Goal: Transaction & Acquisition: Purchase product/service

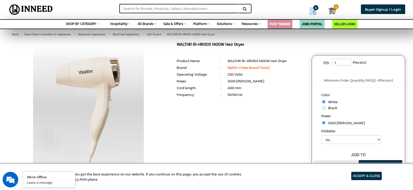
click at [152, 53] on div at bounding box center [88, 107] width 161 height 130
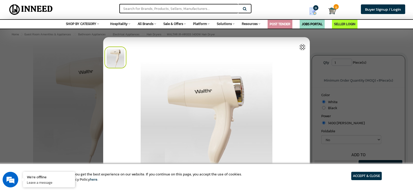
click at [301, 47] on img at bounding box center [302, 47] width 7 height 7
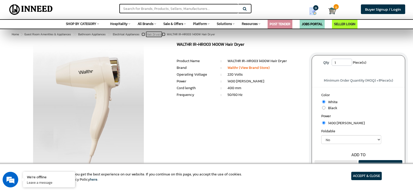
click at [156, 35] on span "Hair Dryers" at bounding box center [154, 34] width 15 height 4
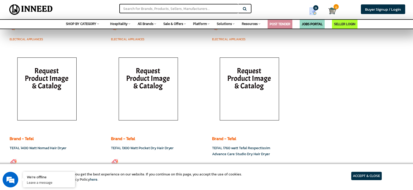
scroll to position [495, 0]
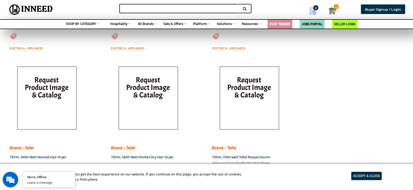
click at [154, 10] on input "text" at bounding box center [178, 8] width 119 height 9
type input "hr024"
click at [238, 4] on button "Search" at bounding box center [244, 8] width 13 height 9
click at [371, 176] on article "ACCEPT & CLOSE" at bounding box center [366, 176] width 30 height 8
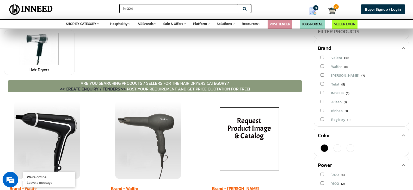
scroll to position [52, 0]
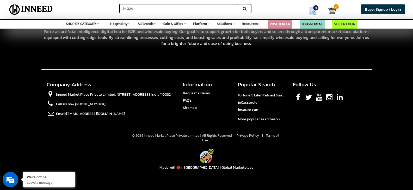
scroll to position [279, 0]
